Goal: Information Seeking & Learning: Learn about a topic

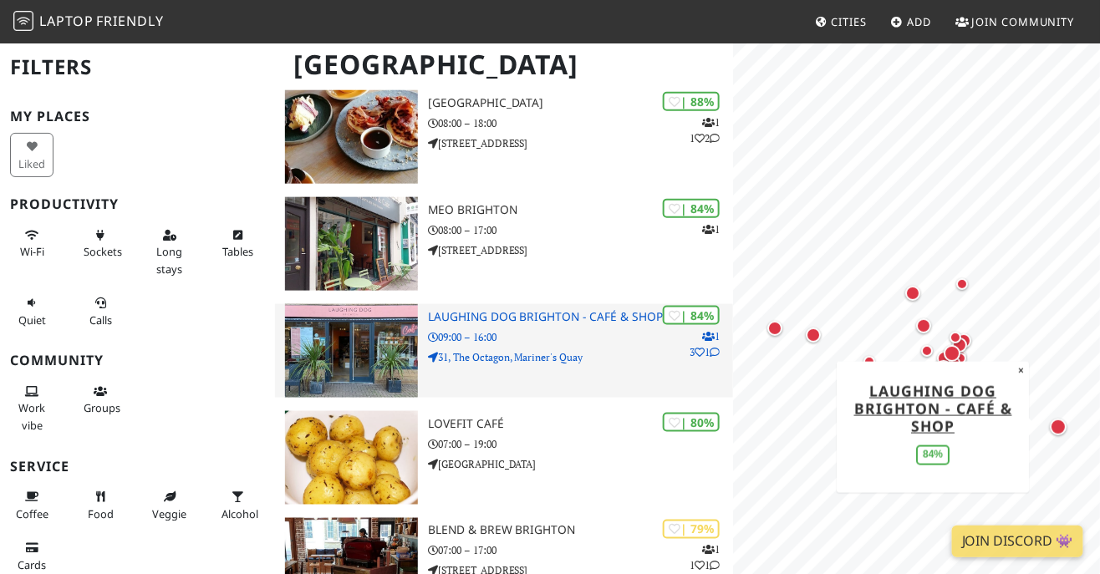
click at [605, 369] on div "| 84% 1 3 1 Laughing Dog Brighton - Café & Shop 09:00 – 16:00 31, The Octagon, …" at bounding box center [581, 351] width 306 height 94
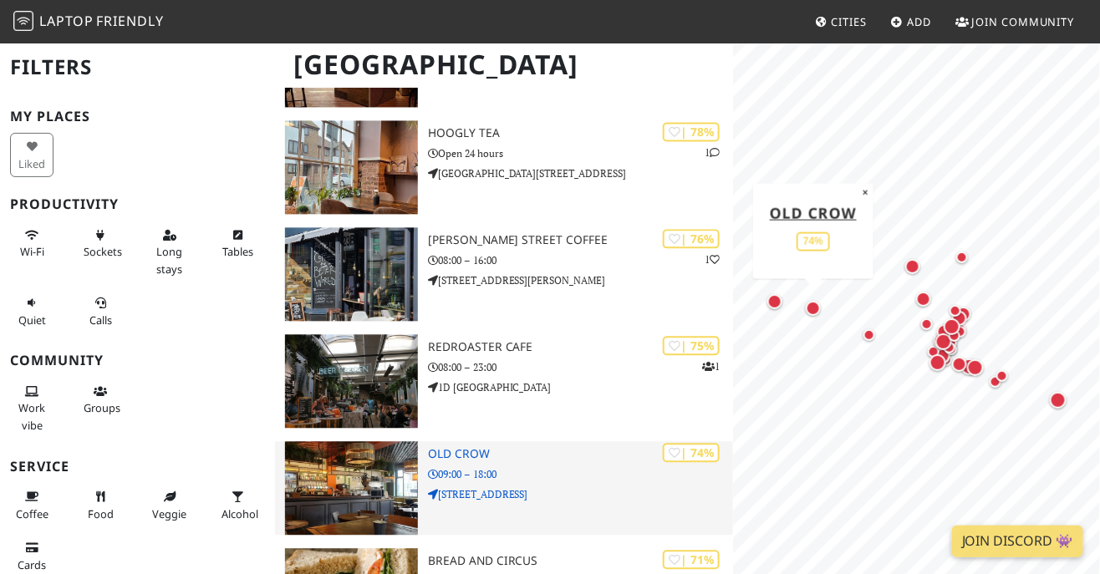
scroll to position [974, 0]
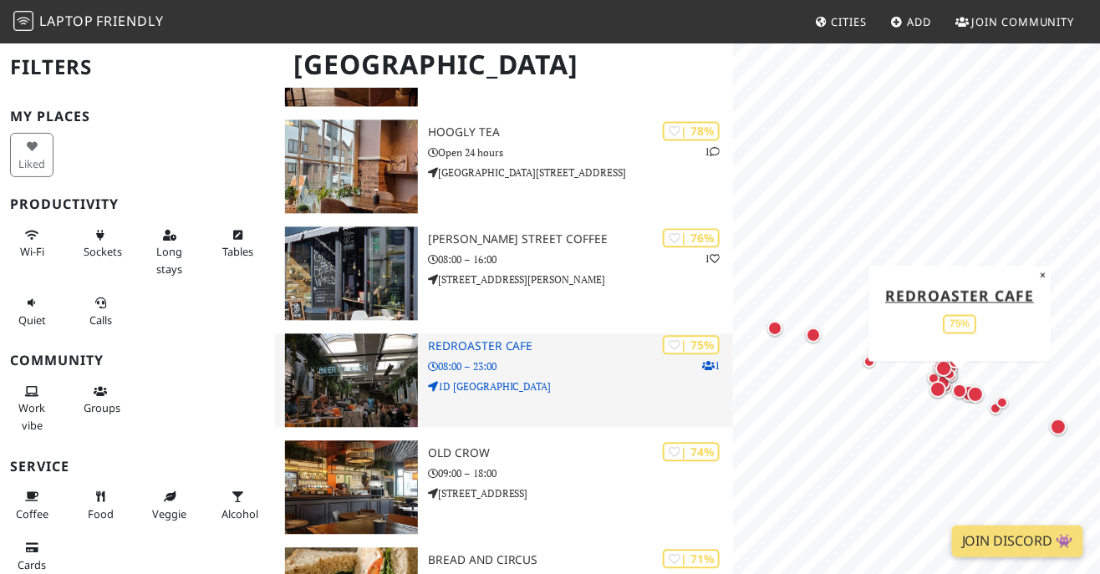
click at [564, 414] on div "| 75% 1 Redroaster Cafe 08:00 – 23:00 1D Saint James's Street" at bounding box center [581, 380] width 306 height 94
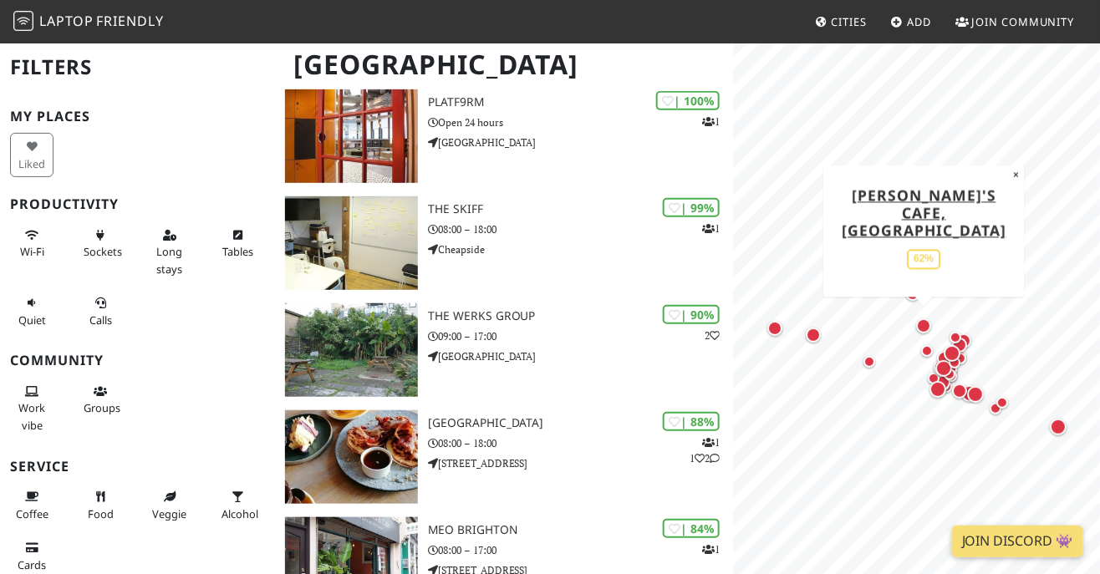
scroll to position [0, 0]
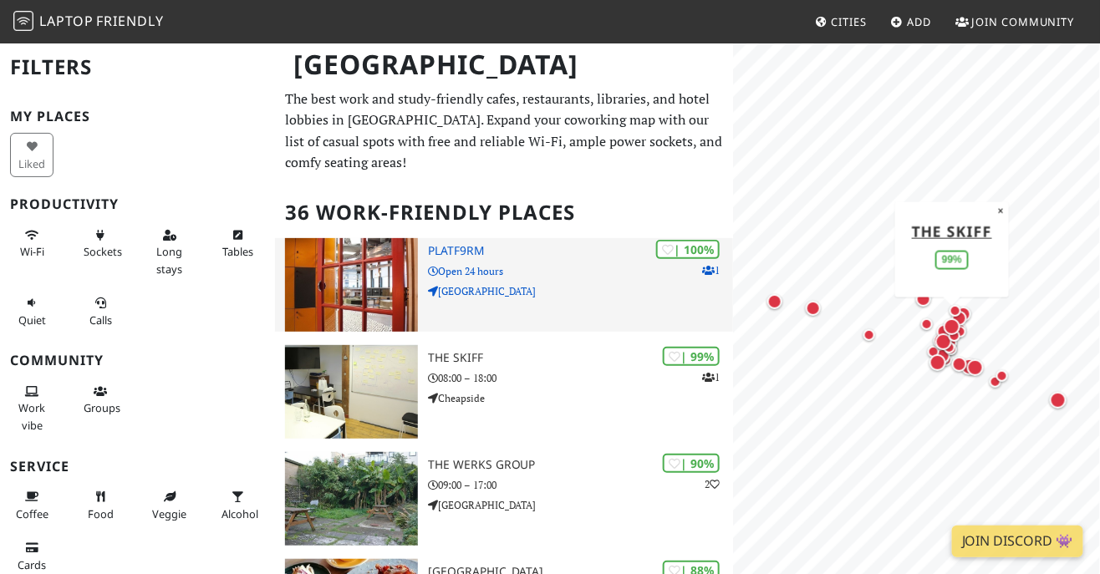
click at [531, 302] on div "| 100% 1 PLATF9RM Open 24 hours North Road" at bounding box center [581, 285] width 306 height 94
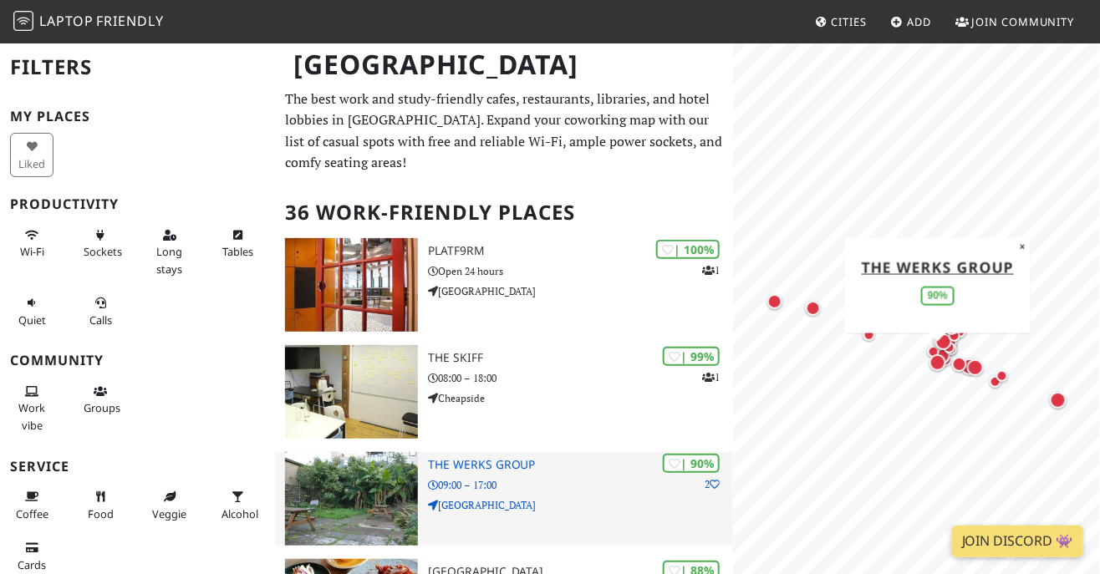
click at [551, 497] on p "Middle Street" at bounding box center [581, 505] width 306 height 16
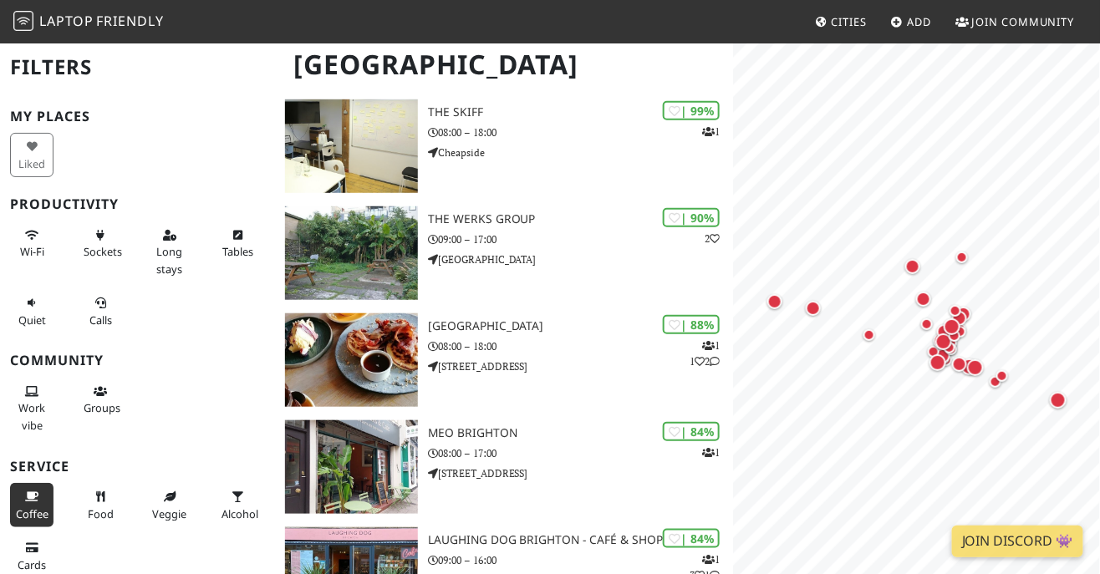
scroll to position [13, 0]
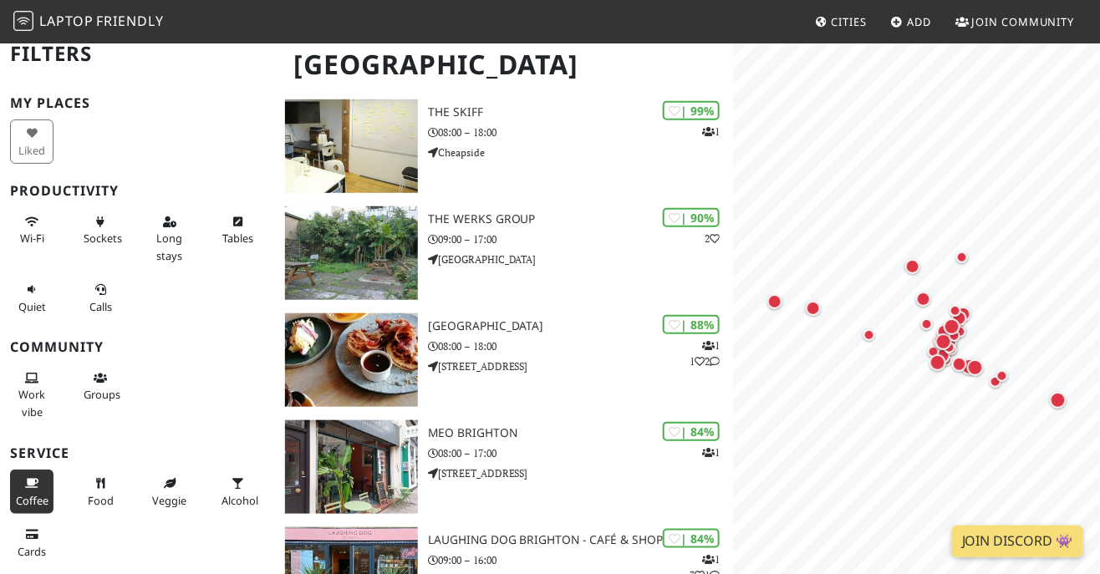
click at [43, 495] on span "Coffee" at bounding box center [32, 500] width 33 height 15
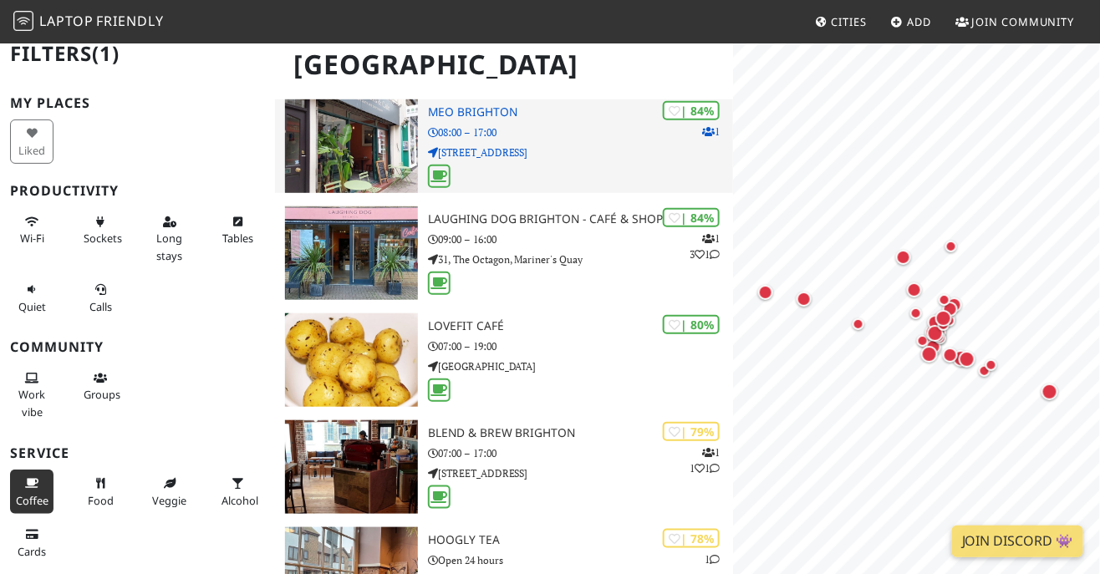
click at [583, 159] on p "39 Saint James's Street" at bounding box center [581, 153] width 306 height 16
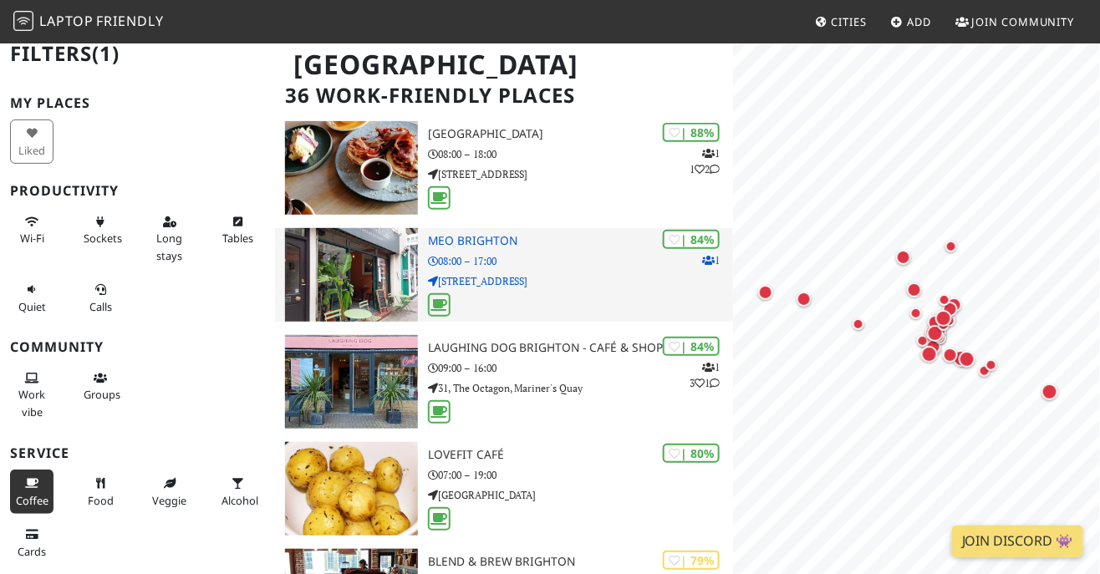
scroll to position [0, 0]
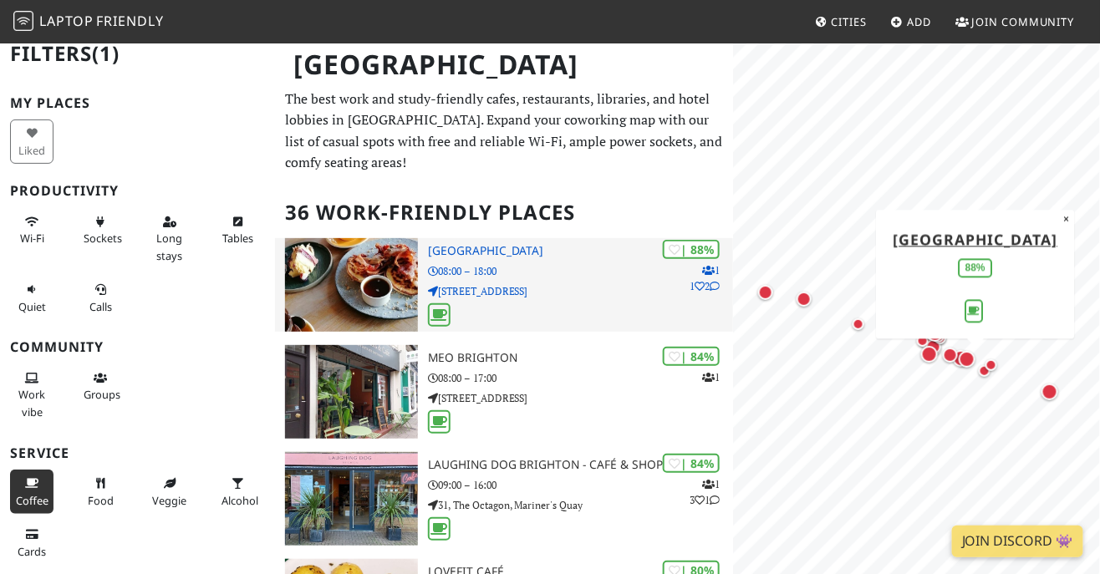
click at [515, 302] on div "| 88% 1 1 2 WOLFOX AVENUE 08:00 – 18:00 56 Saint James's Street" at bounding box center [581, 285] width 306 height 94
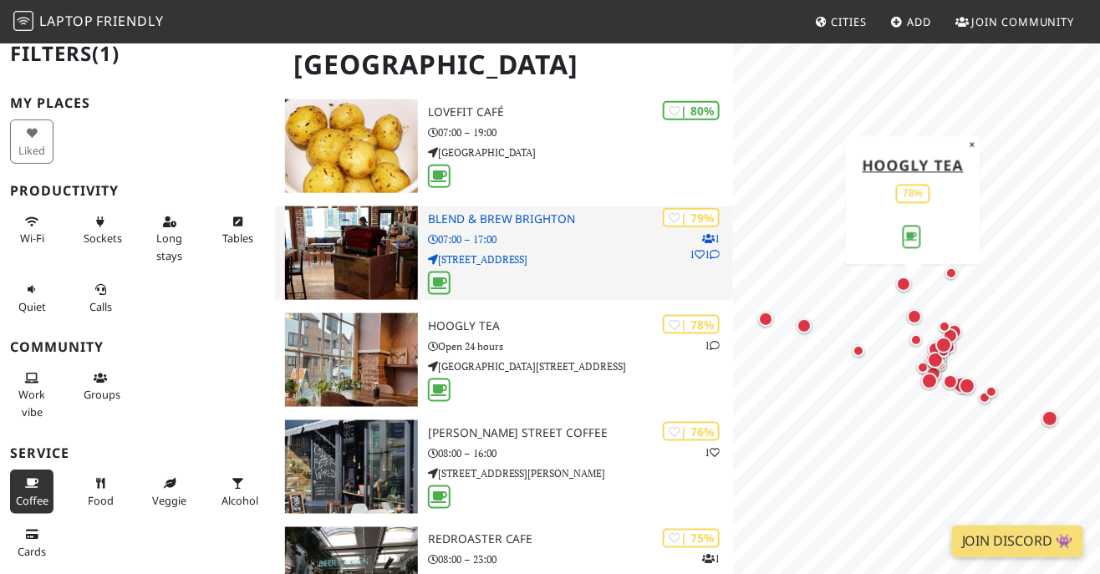
scroll to position [471, 0]
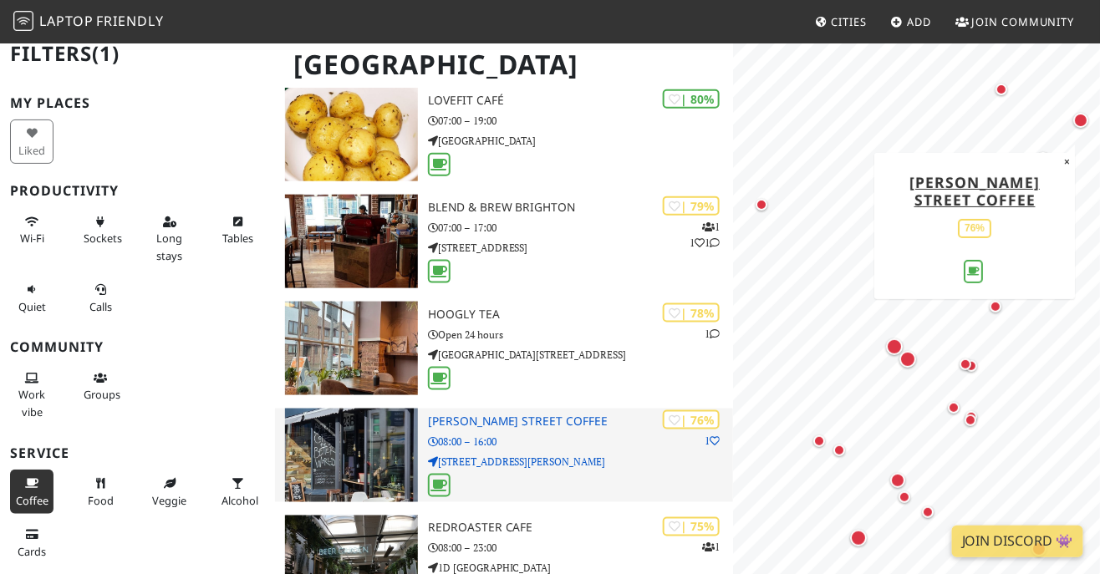
click at [566, 468] on p "23b Baker Street" at bounding box center [581, 462] width 306 height 16
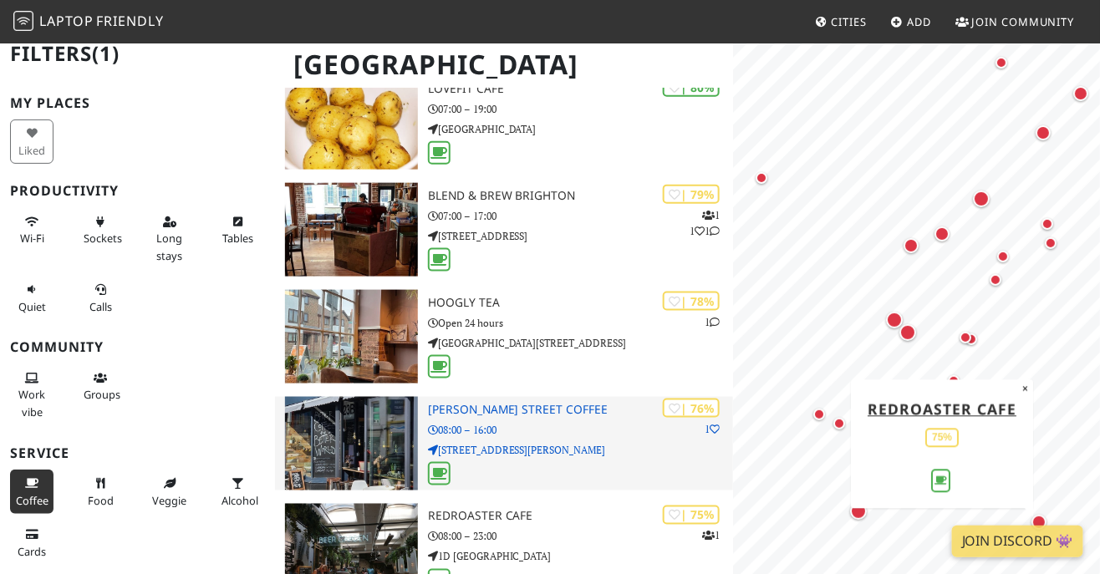
scroll to position [476, 0]
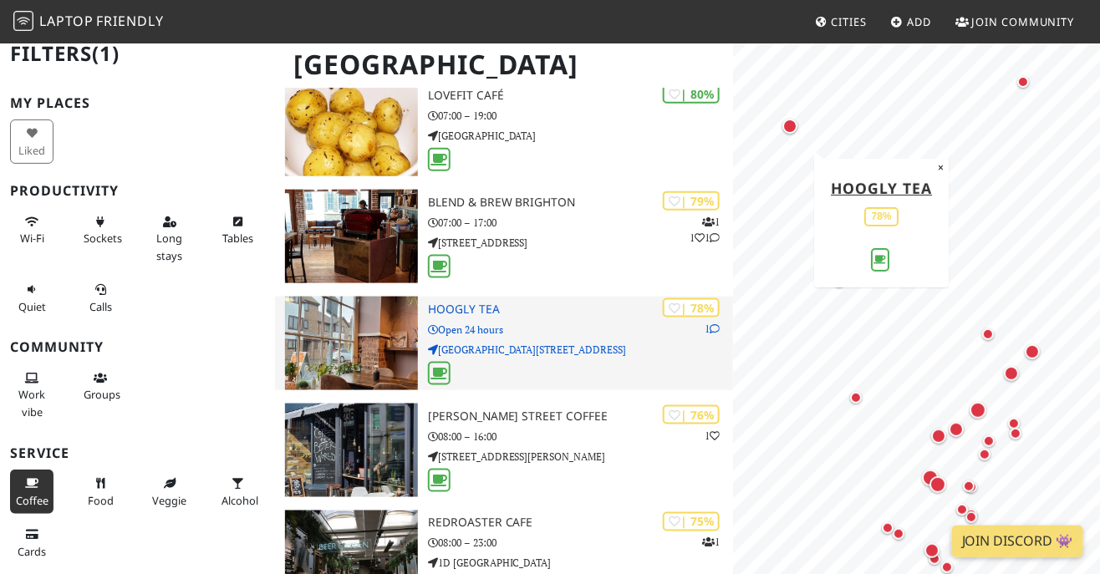
click at [576, 358] on div "| 78% 1 Hoogly Tea Open 24 hours Second Floor, 11 South Road" at bounding box center [581, 344] width 306 height 94
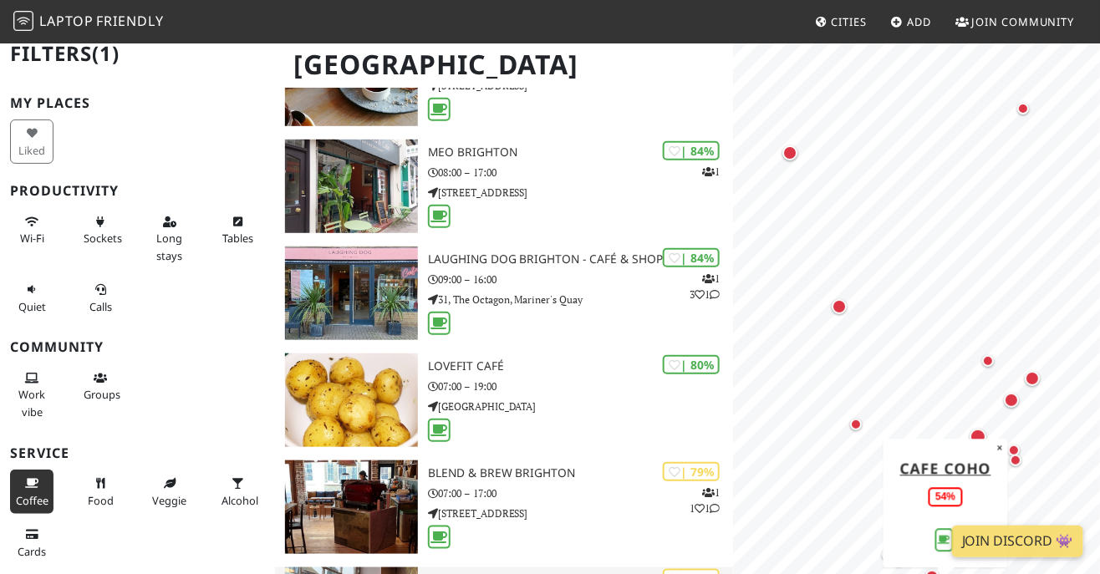
scroll to position [0, 0]
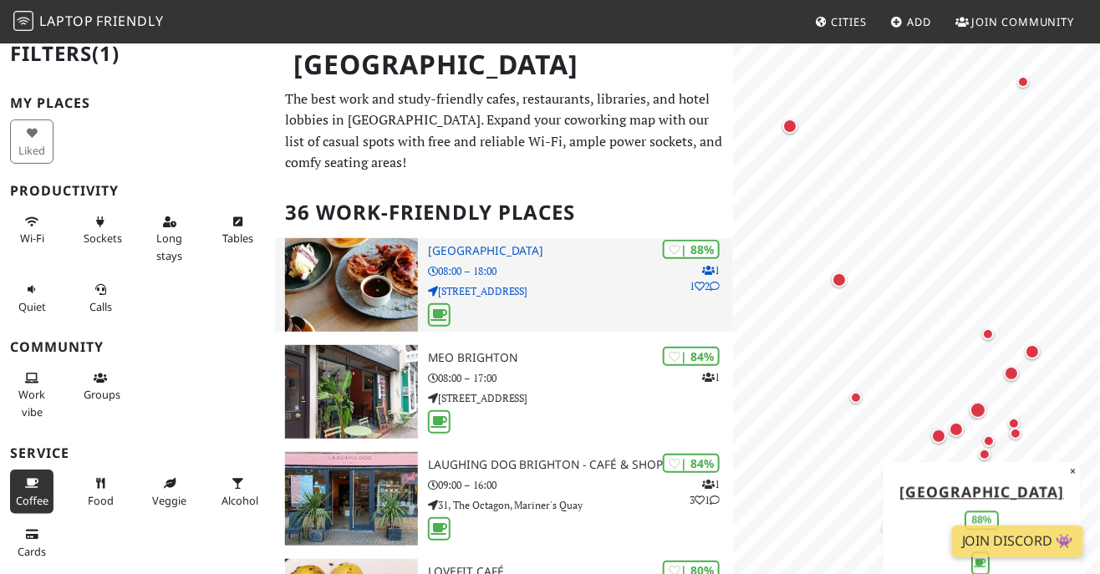
click at [567, 289] on p "56 Saint James's Street" at bounding box center [581, 291] width 306 height 16
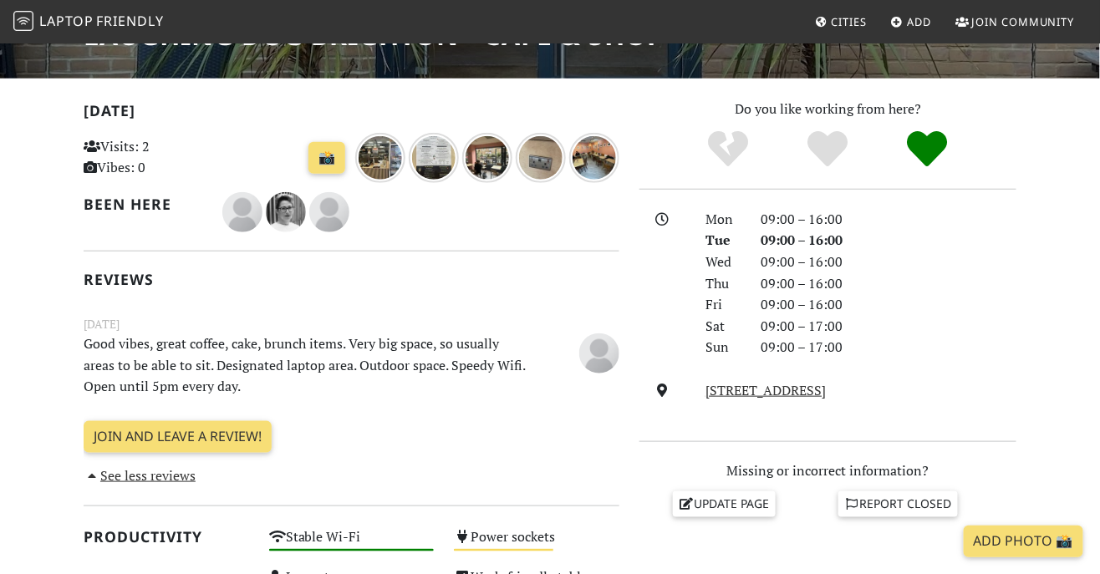
scroll to position [322, 0]
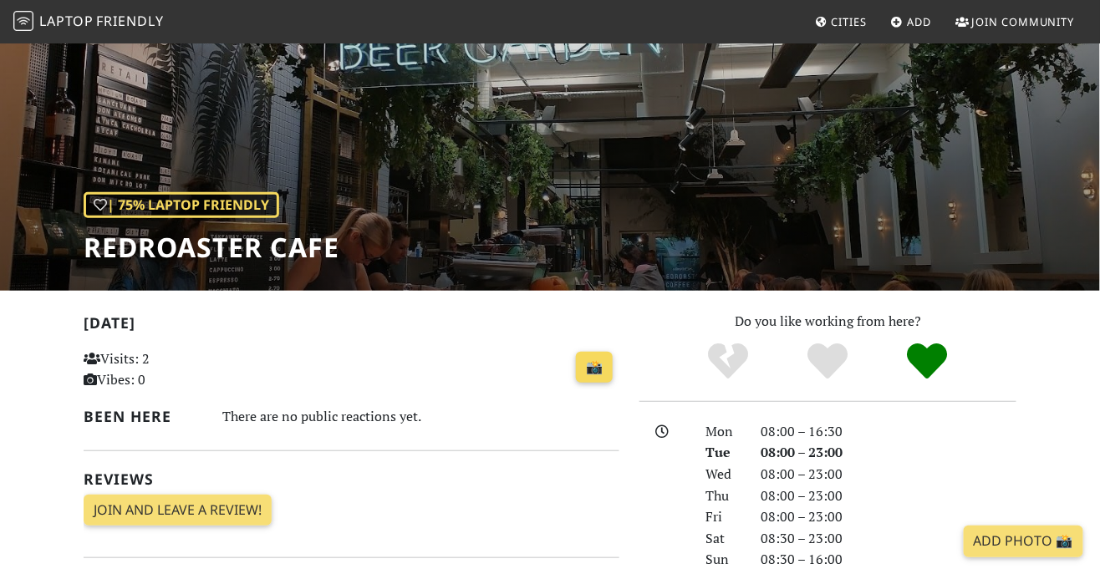
scroll to position [98, 0]
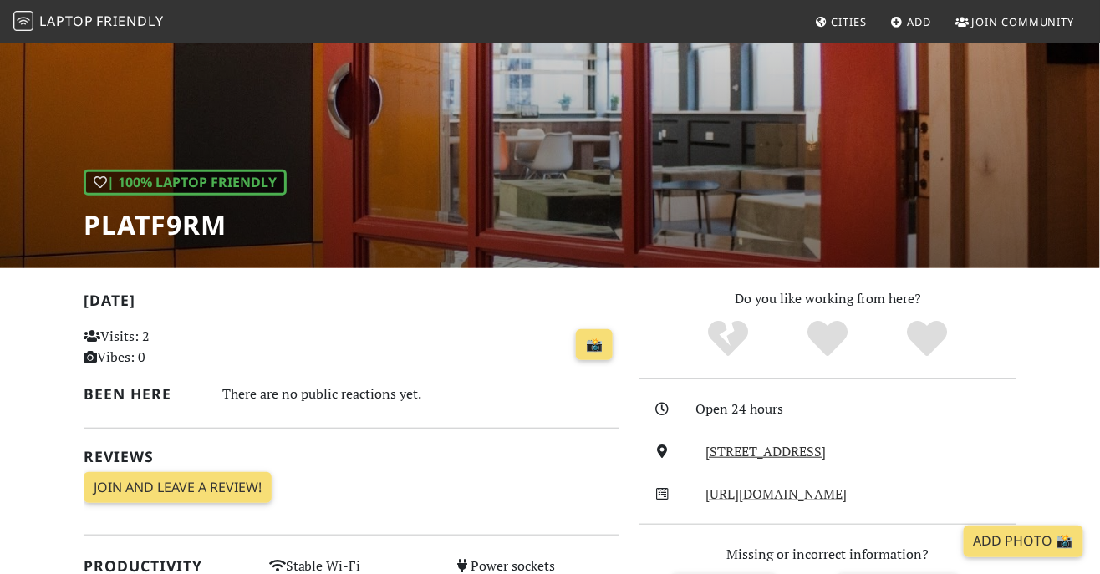
scroll to position [121, 0]
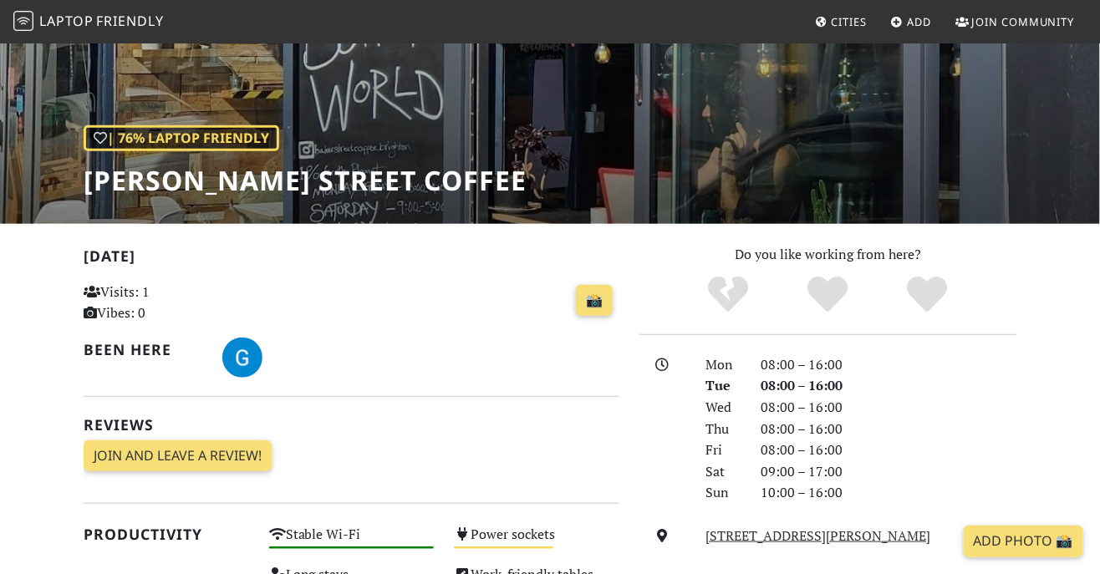
scroll to position [165, 0]
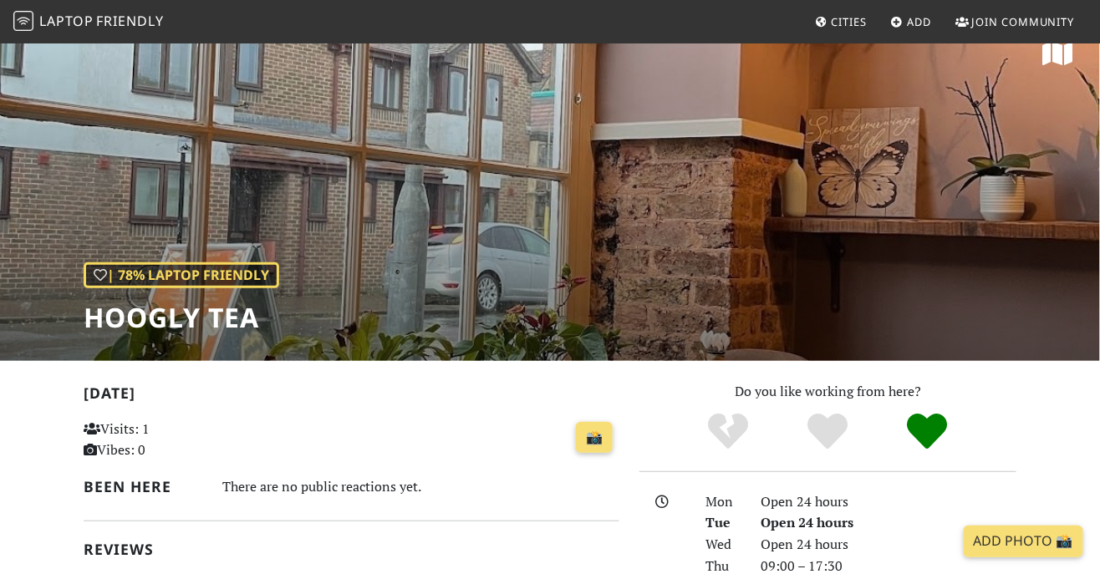
scroll to position [30, 0]
